Goal: Task Accomplishment & Management: Manage account settings

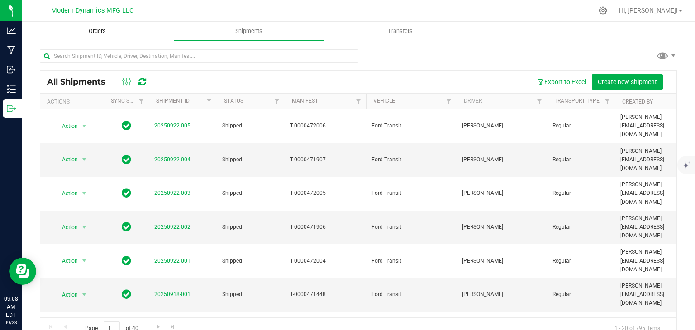
click at [102, 31] on span "Orders" at bounding box center [97, 31] width 42 height 8
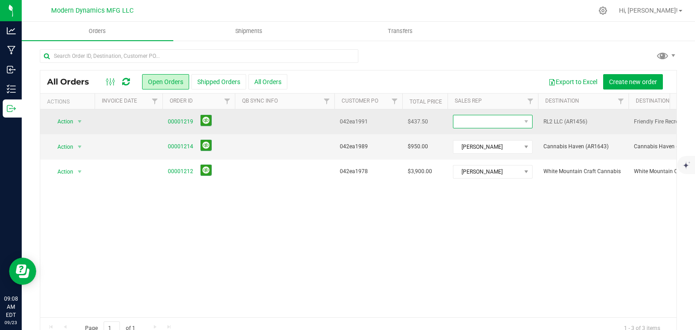
click at [480, 118] on span at bounding box center [486, 121] width 67 height 13
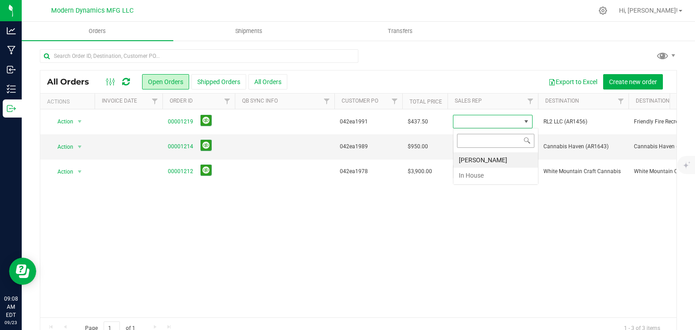
scroll to position [13, 80]
click at [467, 157] on li "[PERSON_NAME]" at bounding box center [495, 159] width 85 height 15
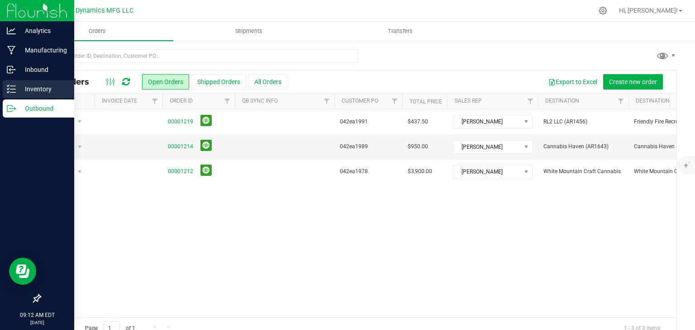
click at [14, 85] on icon at bounding box center [11, 89] width 9 height 9
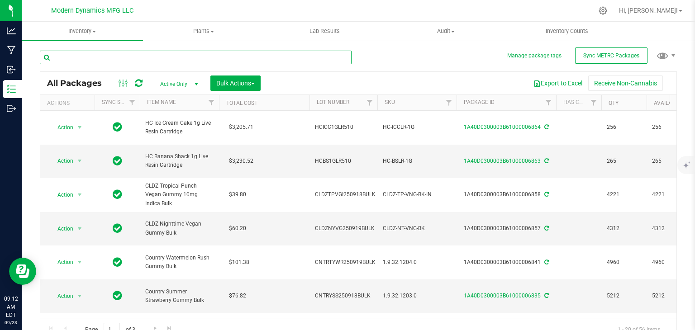
click at [168, 60] on input "text" at bounding box center [196, 58] width 312 height 14
type input "passion"
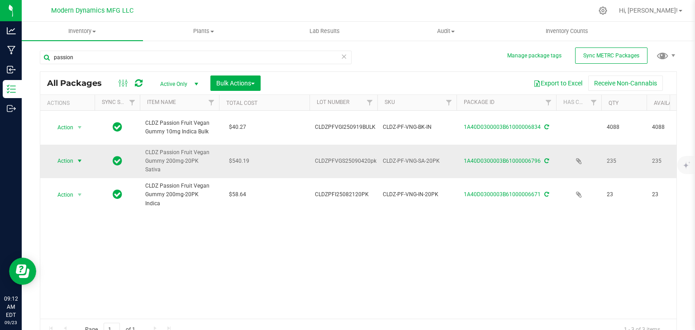
click at [68, 155] on span "Action" at bounding box center [61, 161] width 24 height 13
click at [75, 161] on li "Adjust qty" at bounding box center [78, 163] width 57 height 14
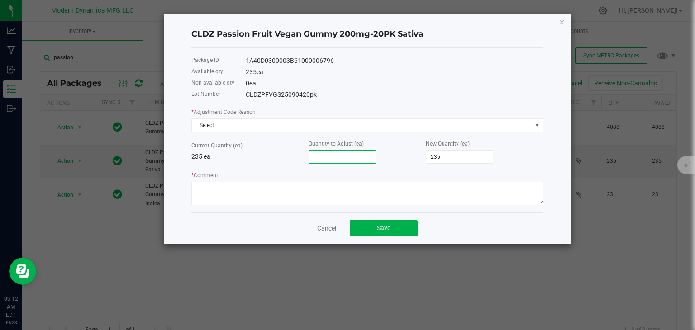
type input "-1"
type input "234"
type input "-"
type input "235"
type input "-4"
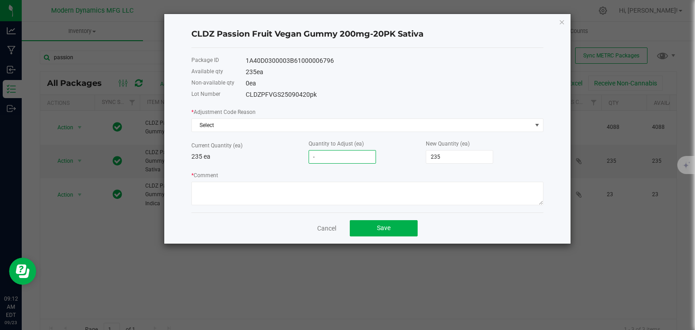
type input "231"
type input "-45"
type input "190"
type input "-45"
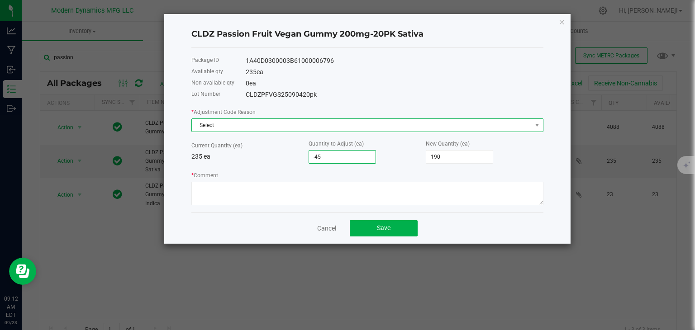
click at [290, 127] on span "Select" at bounding box center [362, 125] width 340 height 13
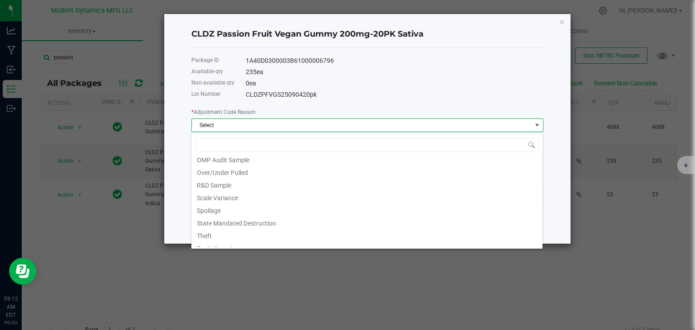
scroll to position [112, 0]
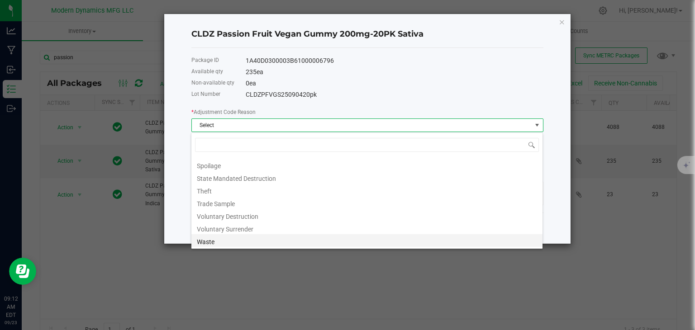
click at [248, 239] on li "Waste" at bounding box center [366, 240] width 351 height 13
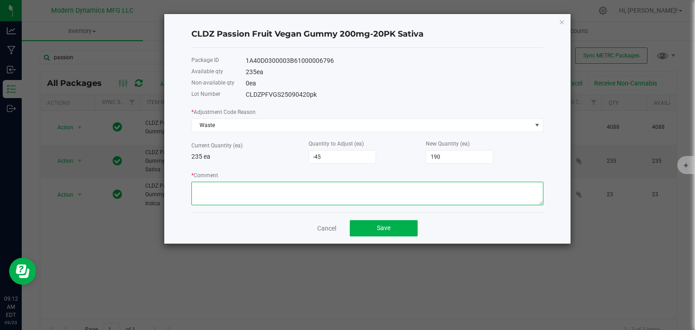
click at [260, 199] on textarea "* Comment" at bounding box center [367, 194] width 352 height 24
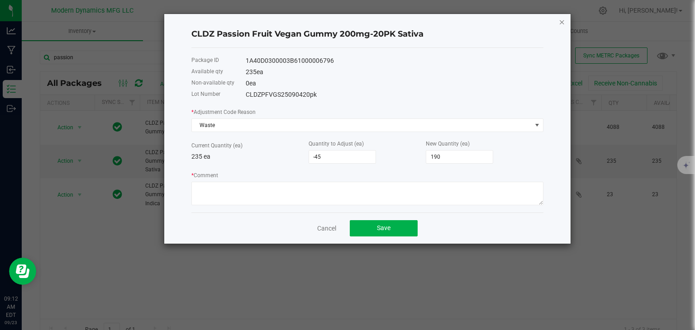
click at [560, 22] on icon "button" at bounding box center [561, 21] width 6 height 11
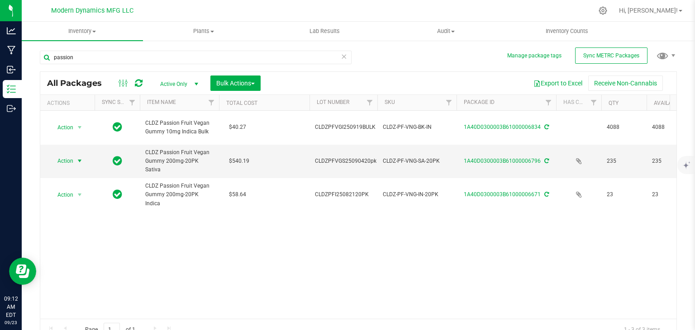
click at [342, 57] on icon at bounding box center [343, 56] width 6 height 11
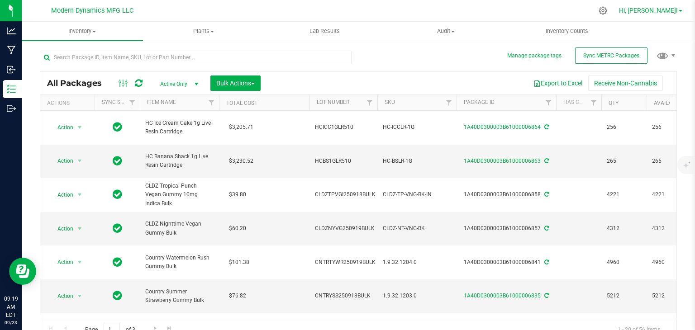
click at [666, 11] on span "Hi, [PERSON_NAME]!" at bounding box center [648, 10] width 59 height 7
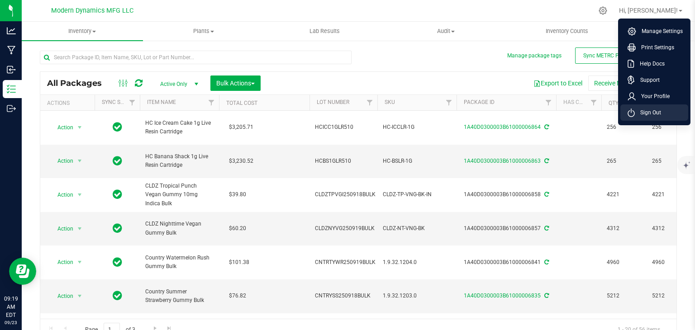
click at [660, 106] on li "Sign Out" at bounding box center [654, 112] width 68 height 16
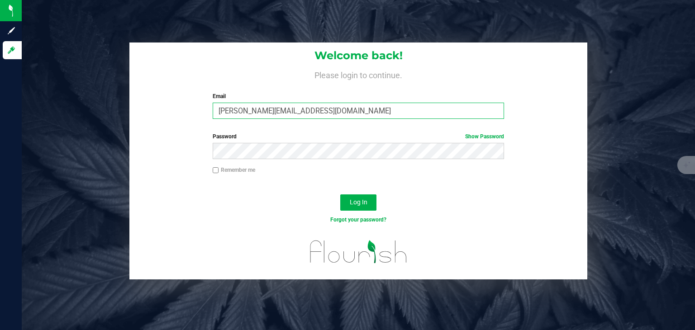
click at [349, 105] on input "[PERSON_NAME][EMAIL_ADDRESS][DOMAIN_NAME]" at bounding box center [359, 111] width 292 height 16
type input "[EMAIL_ADDRESS][DOMAIN_NAME]"
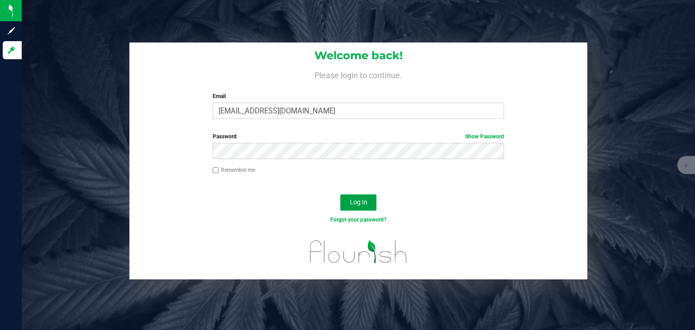
click at [357, 196] on button "Log In" at bounding box center [358, 202] width 36 height 16
